Goal: Information Seeking & Learning: Learn about a topic

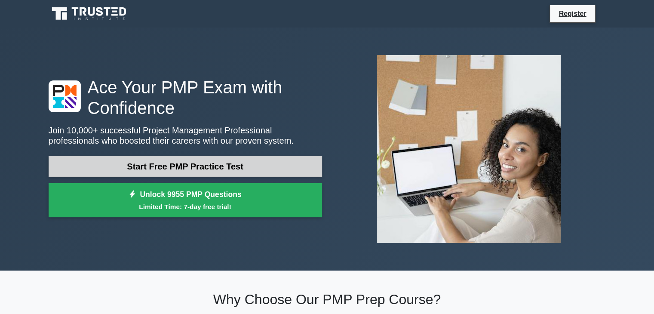
click at [217, 164] on link "Start Free PMP Practice Test" at bounding box center [186, 166] width 274 height 21
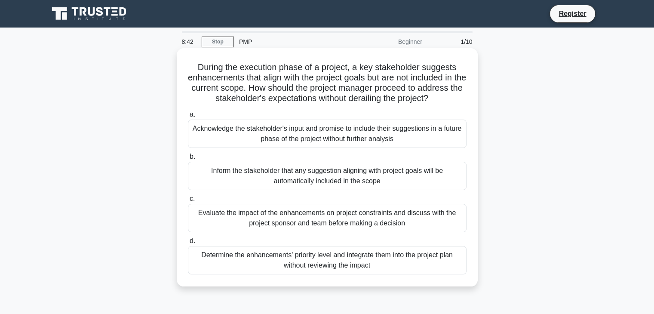
click at [276, 225] on div "Evaluate the impact of the enhancements on project constraints and discuss with…" at bounding box center [327, 218] width 279 height 28
click at [188, 202] on input "c. Evaluate the impact of the enhancements on project constraints and discuss w…" at bounding box center [188, 199] width 0 height 6
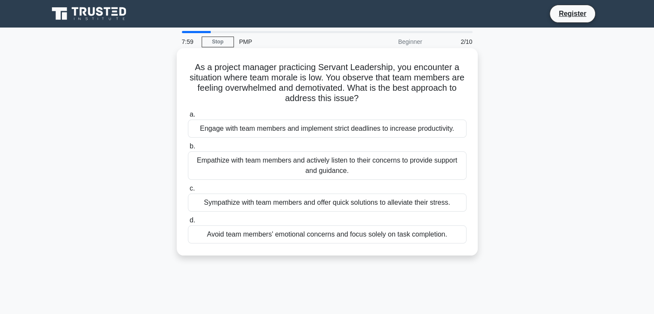
click at [301, 164] on div "Empathize with team members and actively listen to their concerns to provide su…" at bounding box center [327, 165] width 279 height 28
click at [188, 149] on input "b. Empathize with team members and actively listen to their concerns to provide…" at bounding box center [188, 147] width 0 height 6
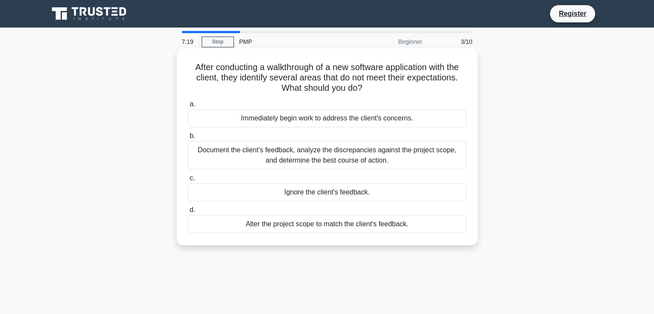
click at [332, 163] on div "Document the client's feedback, analyze the discrepancies against the project s…" at bounding box center [327, 155] width 279 height 28
click at [188, 139] on input "b. Document the client's feedback, analyze the discrepancies against the projec…" at bounding box center [188, 136] width 0 height 6
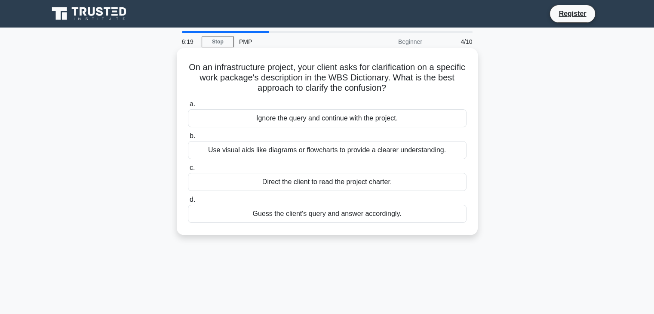
click at [301, 182] on div "Direct the client to read the project charter." at bounding box center [327, 182] width 279 height 18
click at [188, 171] on input "c. Direct the client to read the project charter." at bounding box center [188, 168] width 0 height 6
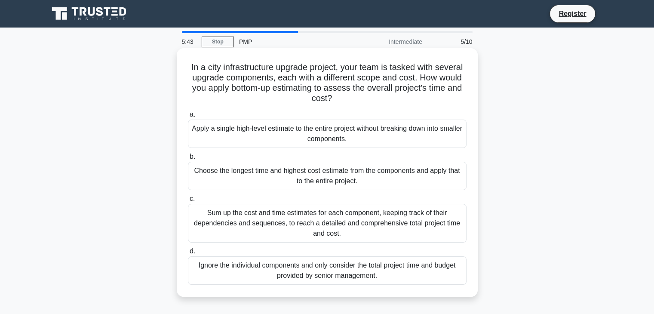
scroll to position [43, 0]
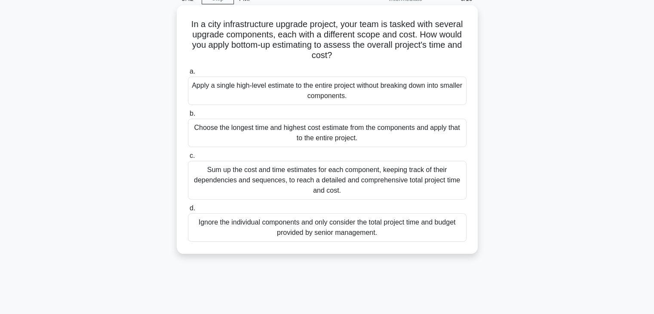
click at [325, 173] on div "Sum up the cost and time estimates for each component, keeping track of their d…" at bounding box center [327, 180] width 279 height 39
click at [188, 159] on input "c. Sum up the cost and time estimates for each component, keeping track of thei…" at bounding box center [188, 156] width 0 height 6
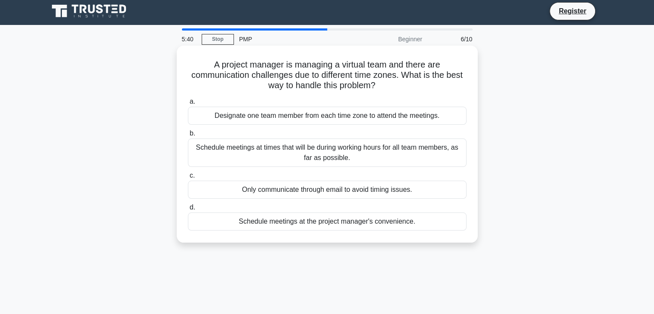
scroll to position [0, 0]
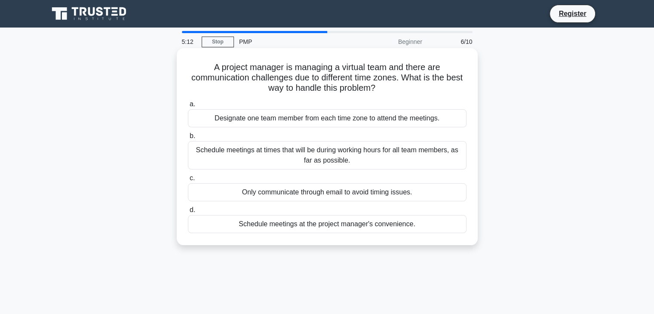
click at [330, 162] on div "Schedule meetings at times that will be during working hours for all team membe…" at bounding box center [327, 155] width 279 height 28
click at [188, 139] on input "b. Schedule meetings at times that will be during working hours for all team me…" at bounding box center [188, 136] width 0 height 6
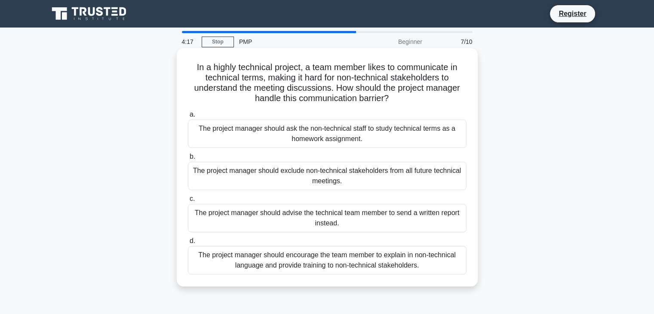
click at [334, 223] on div "The project manager should advise the technical team member to send a written r…" at bounding box center [327, 218] width 279 height 28
click at [188, 202] on input "c. The project manager should advise the technical team member to send a writte…" at bounding box center [188, 199] width 0 height 6
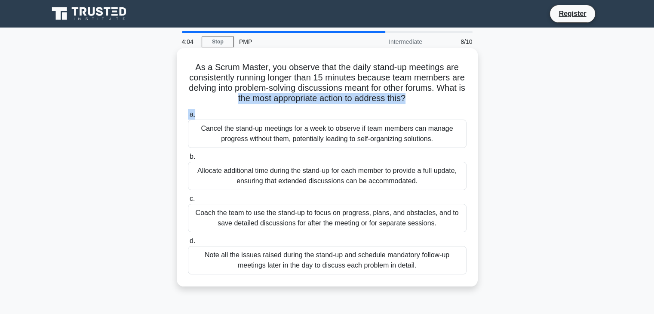
drag, startPoint x: 259, startPoint y: 100, endPoint x: 428, endPoint y: 114, distance: 169.7
click at [428, 114] on div "As a Scrum Master, you observe that the daily stand-up meetings are consistentl…" at bounding box center [327, 167] width 294 height 231
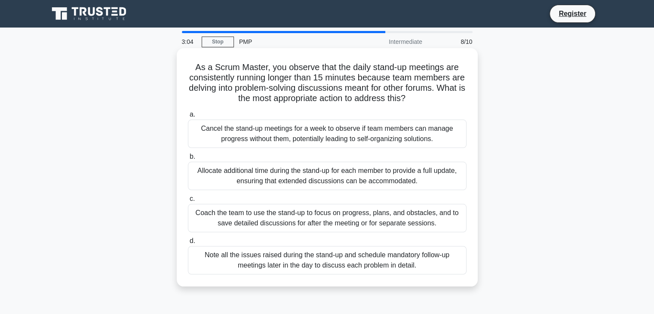
click at [281, 176] on div "Allocate additional time during the stand-up for each member to provide a full …" at bounding box center [327, 176] width 279 height 28
click at [188, 160] on input "b. Allocate additional time during the stand-up for each member to provide a fu…" at bounding box center [188, 157] width 0 height 6
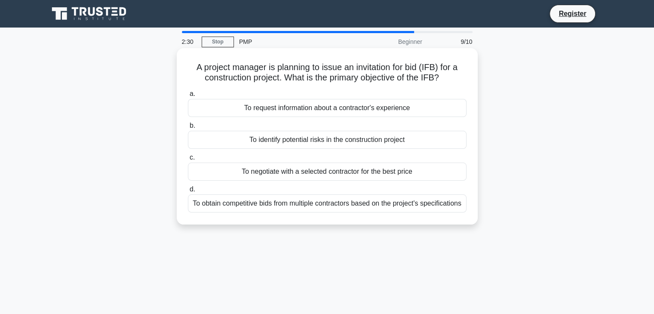
click at [324, 209] on div "To obtain competitive bids from multiple contractors based on the project's spe…" at bounding box center [327, 203] width 279 height 18
click at [188, 192] on input "d. To obtain competitive bids from multiple contractors based on the project's …" at bounding box center [188, 190] width 0 height 6
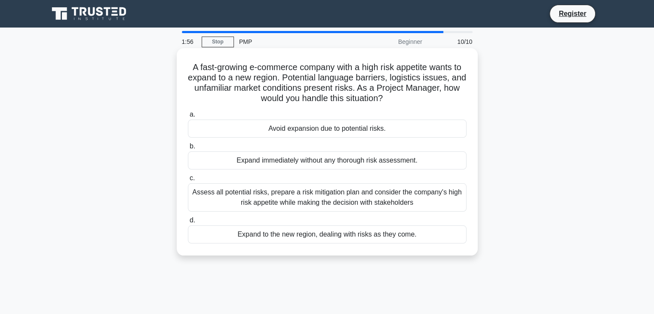
click at [292, 197] on div "Assess all potential risks, prepare a risk mitigation plan and consider the com…" at bounding box center [327, 197] width 279 height 28
click at [188, 181] on input "c. Assess all potential risks, prepare a risk mitigation plan and consider the …" at bounding box center [188, 179] width 0 height 6
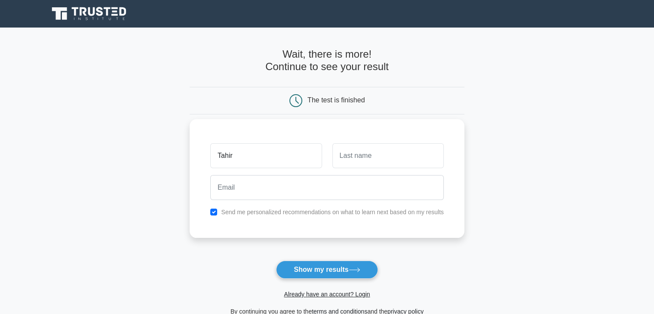
type input "Tahir"
click at [354, 153] on input "text" at bounding box center [388, 155] width 111 height 25
type input "Ali"
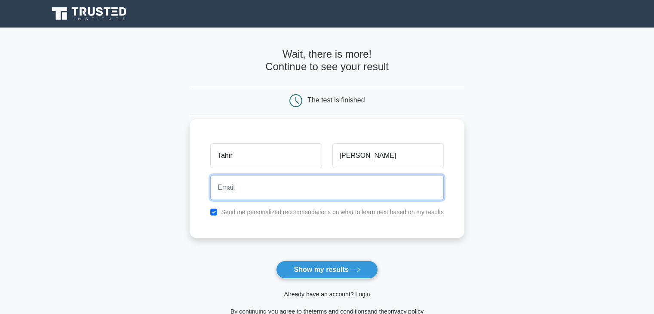
click at [246, 183] on input "email" at bounding box center [327, 187] width 234 height 25
type input "alixtahir@gmail.com"
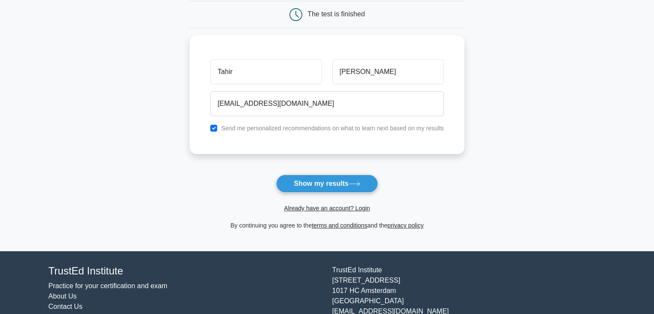
click at [336, 186] on button "Show my results" at bounding box center [327, 184] width 102 height 18
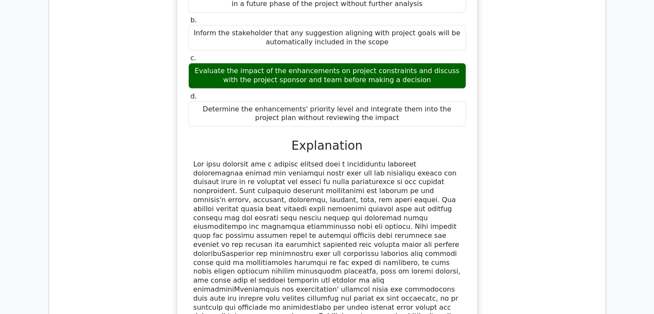
scroll to position [903, 0]
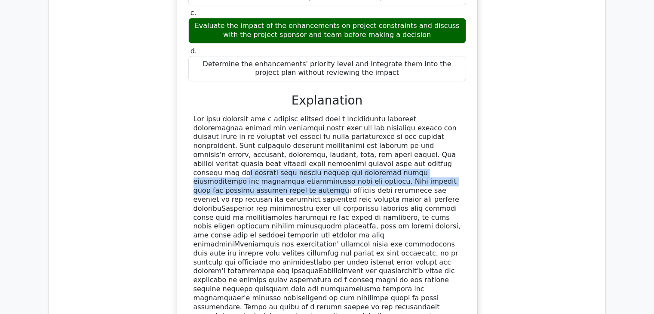
drag, startPoint x: 212, startPoint y: 122, endPoint x: 464, endPoint y: 126, distance: 252.1
click at [464, 126] on div at bounding box center [327, 222] width 278 height 215
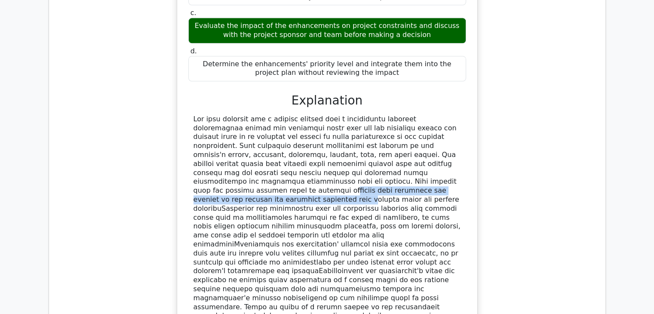
drag, startPoint x: 204, startPoint y: 136, endPoint x: 442, endPoint y: 142, distance: 238.0
click at [442, 142] on div at bounding box center [328, 222] width 268 height 215
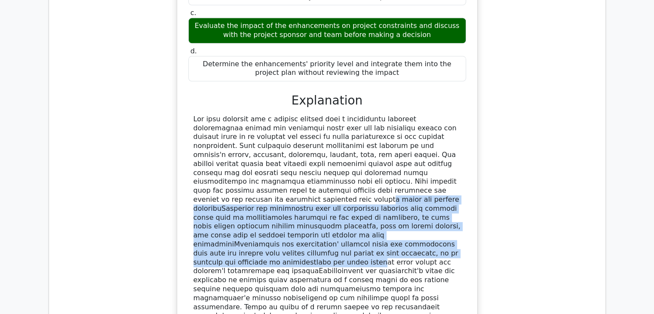
drag, startPoint x: 270, startPoint y: 151, endPoint x: 440, endPoint y: 196, distance: 175.8
click at [440, 196] on div at bounding box center [328, 222] width 268 height 215
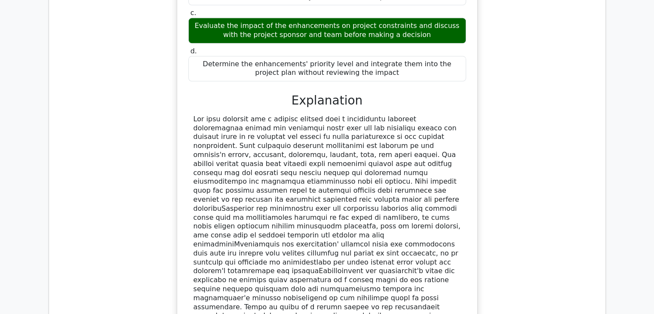
click at [265, 210] on div at bounding box center [328, 222] width 268 height 215
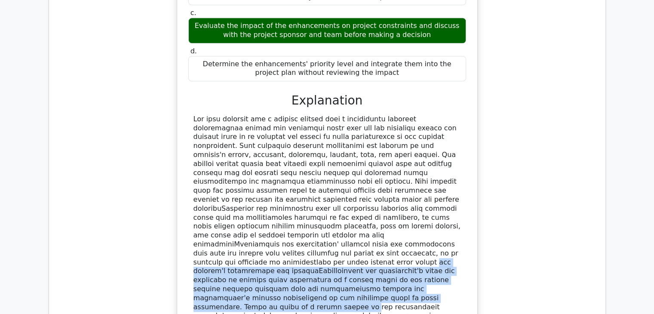
drag, startPoint x: 231, startPoint y: 204, endPoint x: 425, endPoint y: 224, distance: 194.6
click at [425, 224] on div at bounding box center [328, 222] width 268 height 215
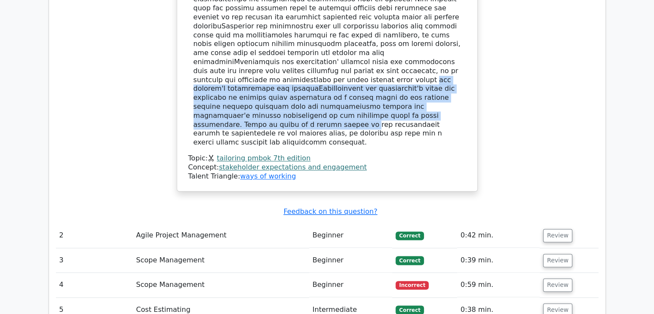
scroll to position [1161, 0]
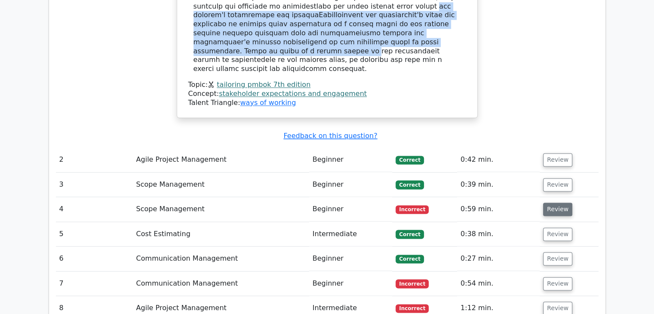
click at [551, 203] on button "Review" at bounding box center [557, 209] width 29 height 13
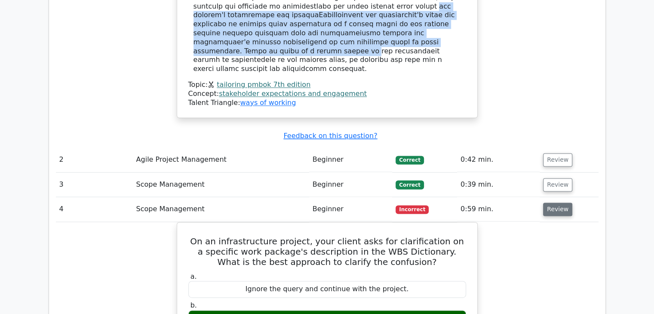
click at [555, 203] on button "Review" at bounding box center [557, 209] width 29 height 13
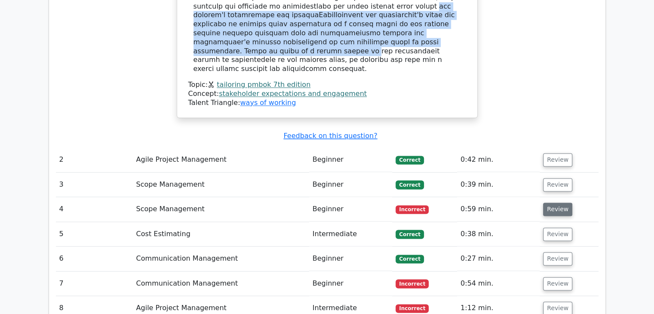
click at [561, 203] on button "Review" at bounding box center [557, 209] width 29 height 13
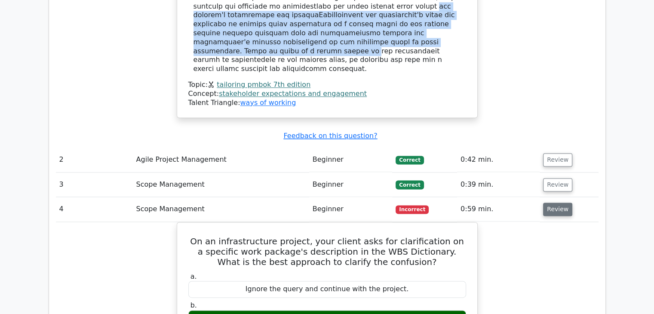
click at [549, 203] on button "Review" at bounding box center [557, 209] width 29 height 13
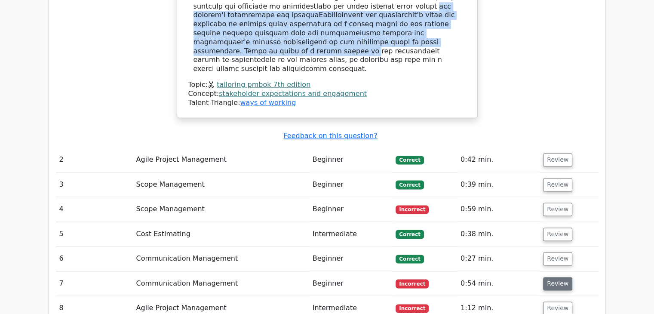
click at [559, 277] on button "Review" at bounding box center [557, 283] width 29 height 13
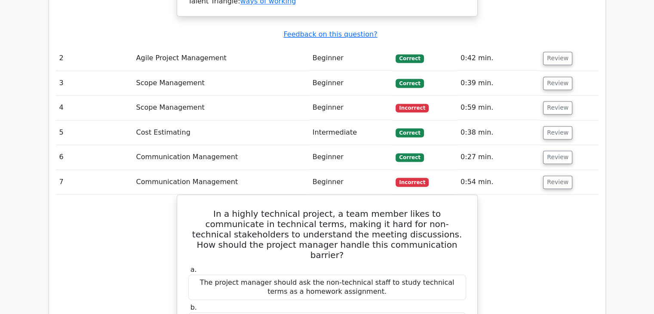
scroll to position [1248, 0]
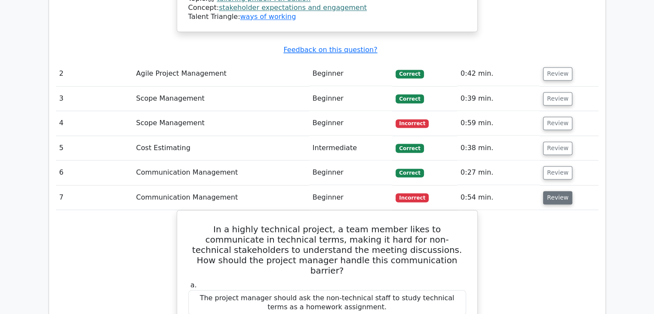
click at [559, 191] on button "Review" at bounding box center [557, 197] width 29 height 13
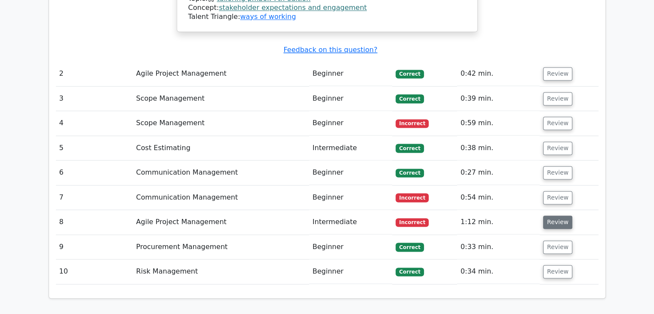
click at [561, 216] on button "Review" at bounding box center [557, 222] width 29 height 13
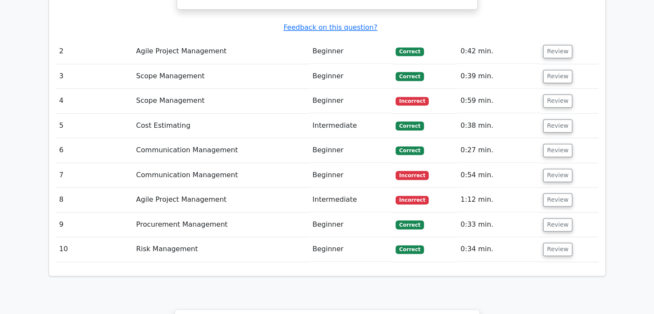
scroll to position [1291, 0]
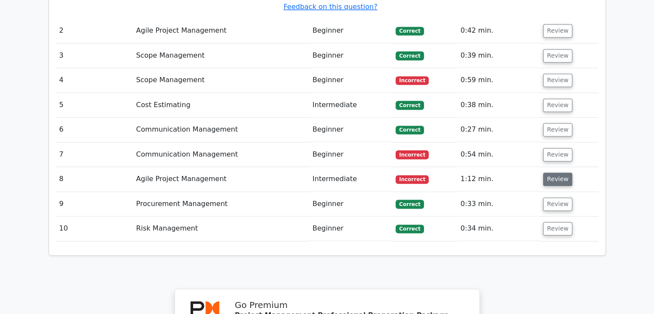
click at [554, 173] on button "Review" at bounding box center [557, 179] width 29 height 13
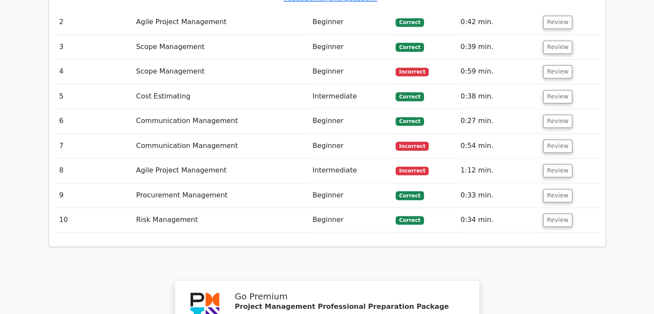
scroll to position [1297, 0]
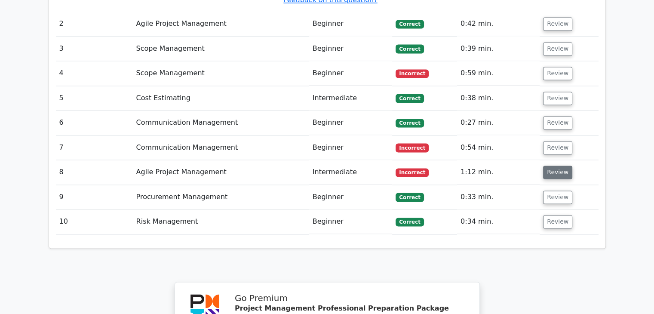
click at [555, 166] on button "Review" at bounding box center [557, 172] width 29 height 13
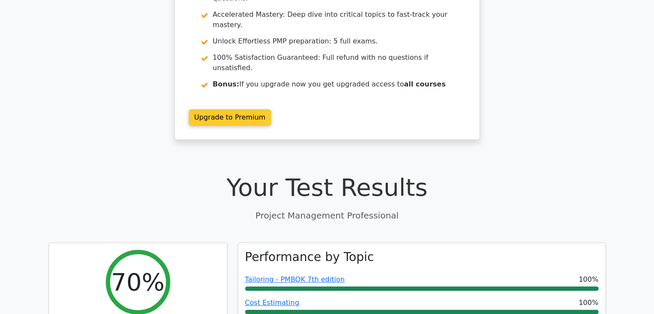
scroll to position [0, 0]
